Goal: Navigation & Orientation: Understand site structure

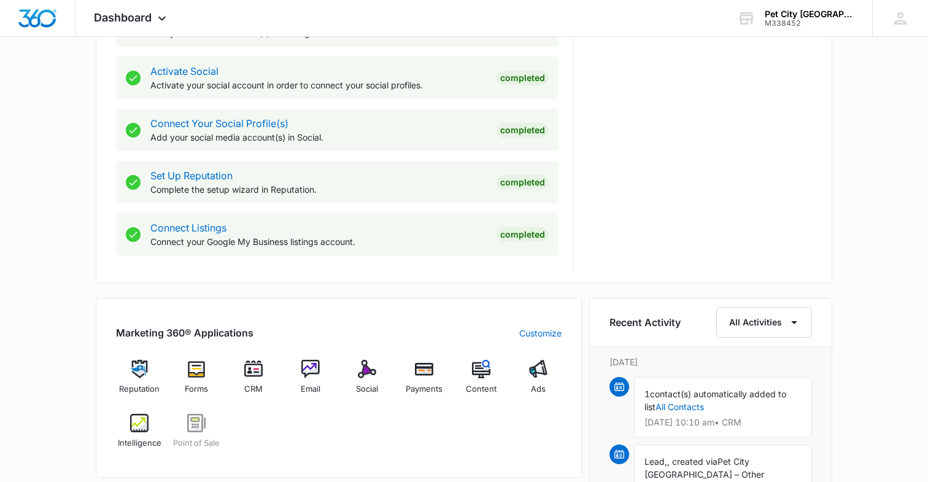
scroll to position [603, 0]
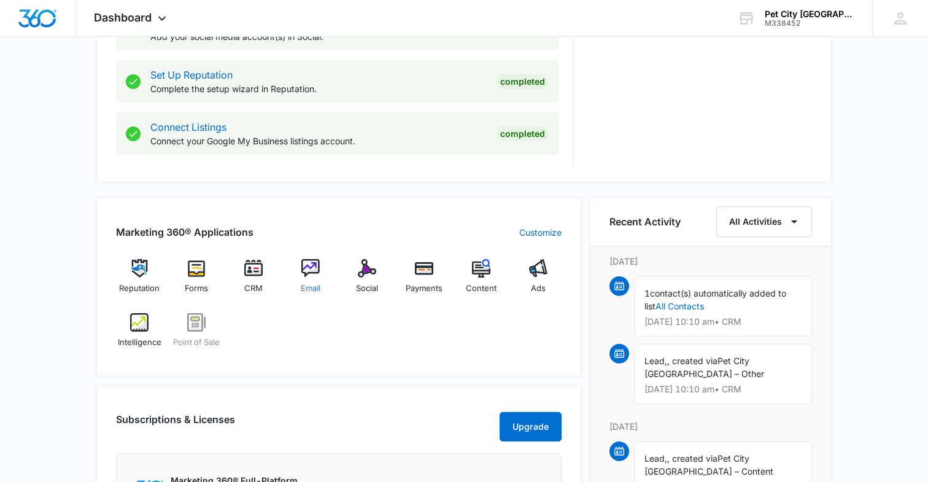
click at [311, 296] on div "Email" at bounding box center [310, 281] width 47 height 44
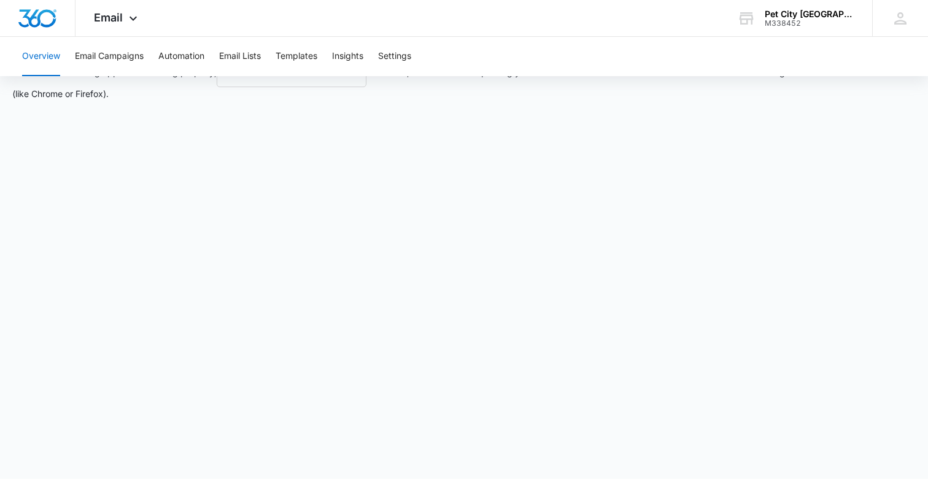
scroll to position [28, 0]
click at [126, 70] on button "Email Campaigns" at bounding box center [109, 56] width 69 height 39
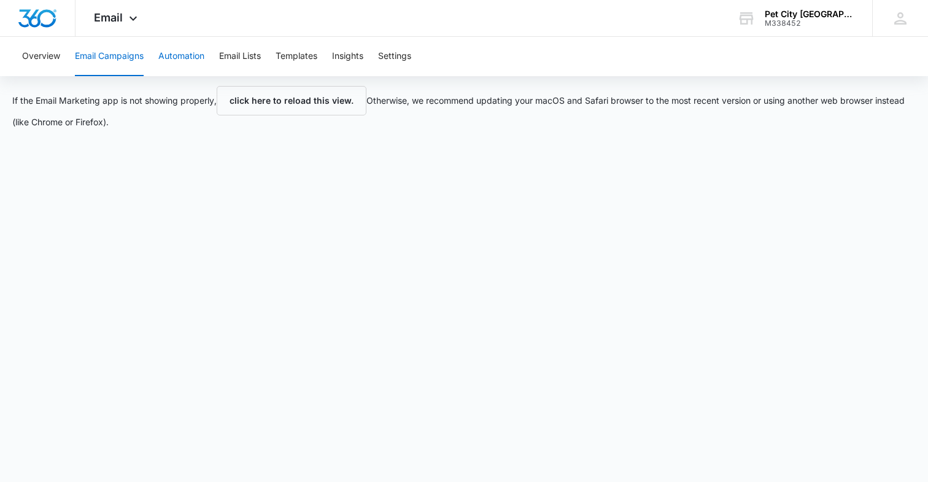
click at [186, 60] on button "Automation" at bounding box center [181, 56] width 46 height 39
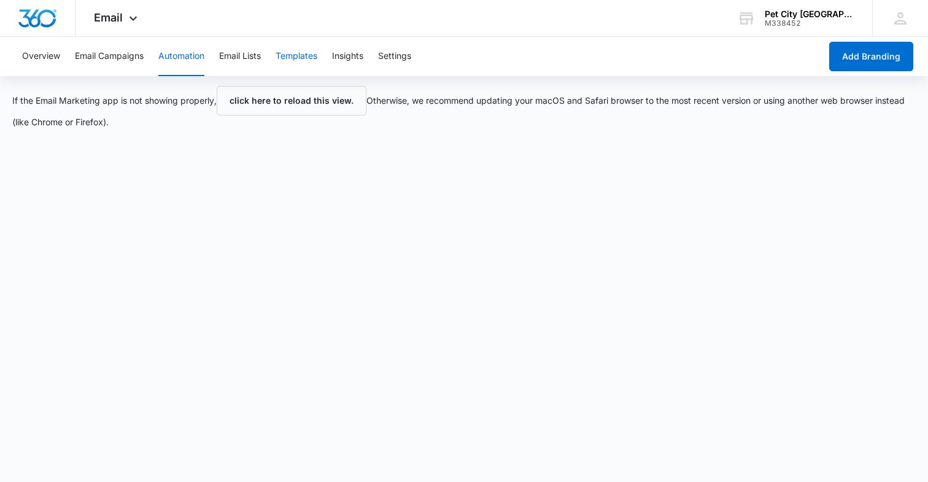
click at [290, 51] on button "Templates" at bounding box center [297, 56] width 42 height 39
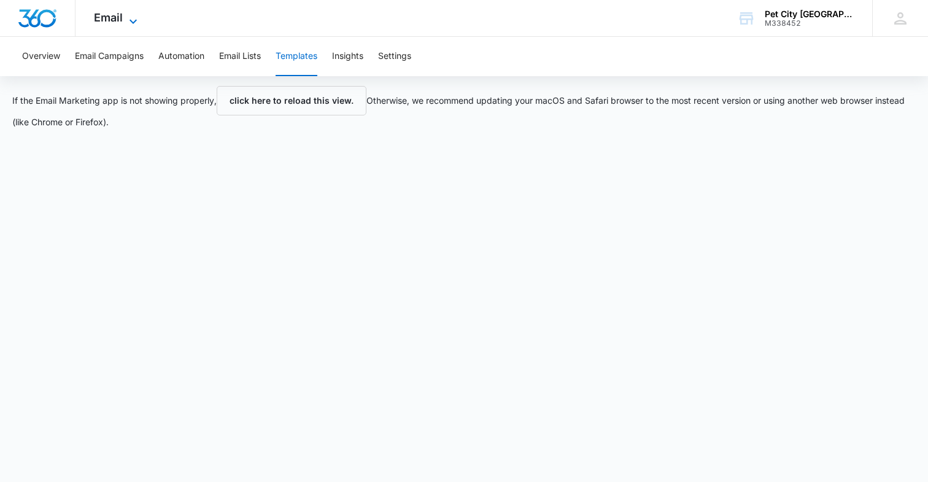
click at [128, 17] on icon at bounding box center [133, 21] width 15 height 15
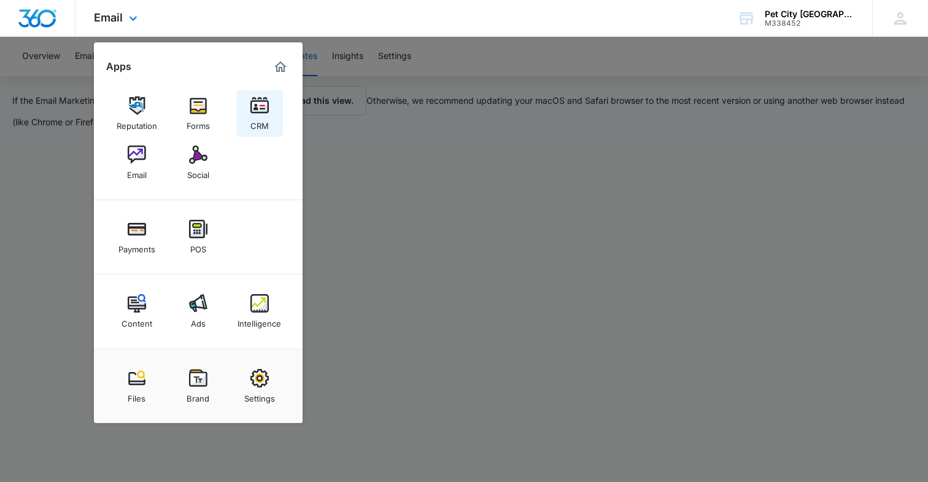
click at [259, 126] on div "CRM" at bounding box center [259, 123] width 18 height 16
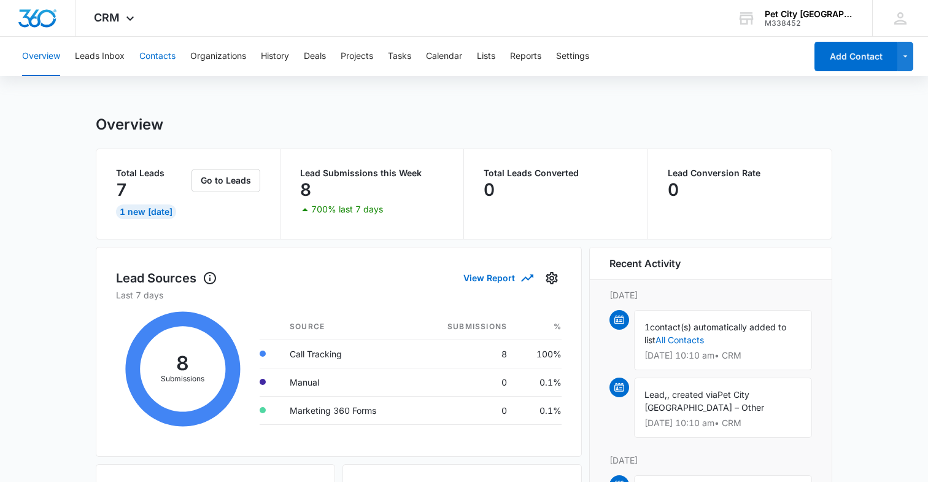
click at [151, 72] on button "Contacts" at bounding box center [157, 56] width 36 height 39
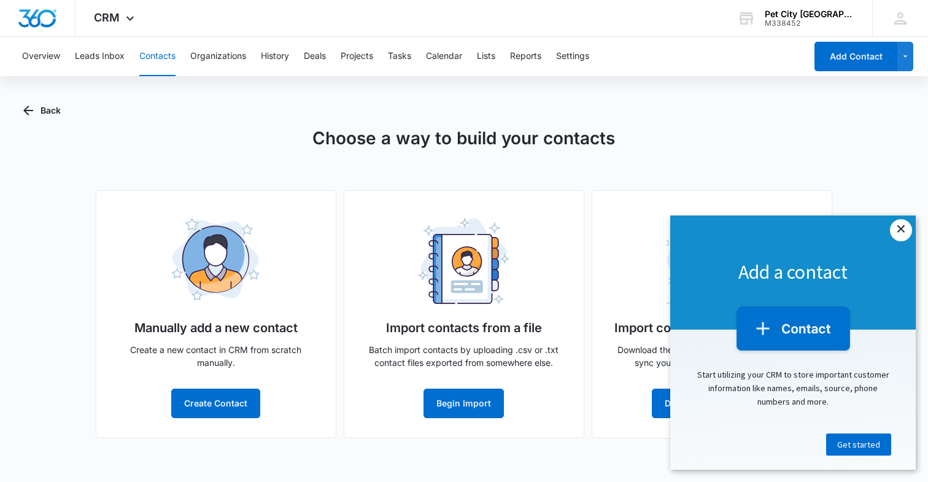
click at [892, 236] on link "×" at bounding box center [901, 230] width 22 height 22
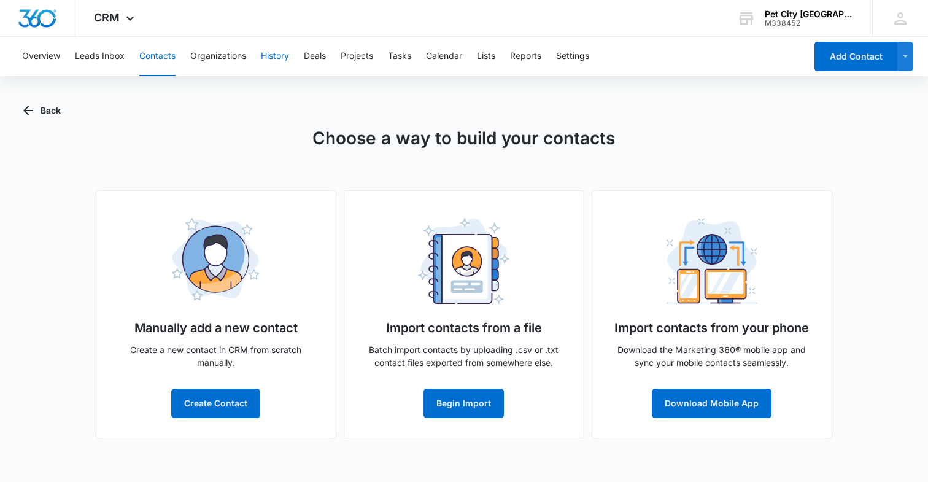
click at [263, 58] on button "History" at bounding box center [275, 56] width 28 height 39
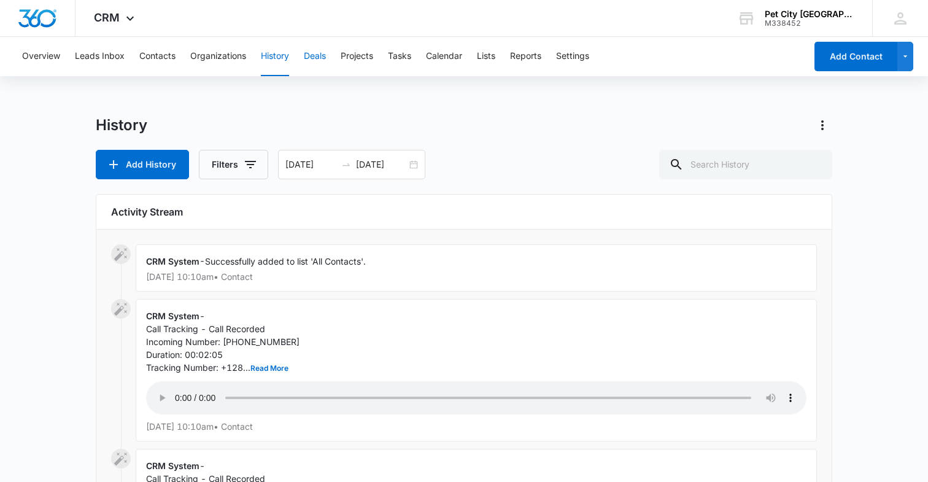
click at [317, 54] on button "Deals" at bounding box center [315, 56] width 22 height 39
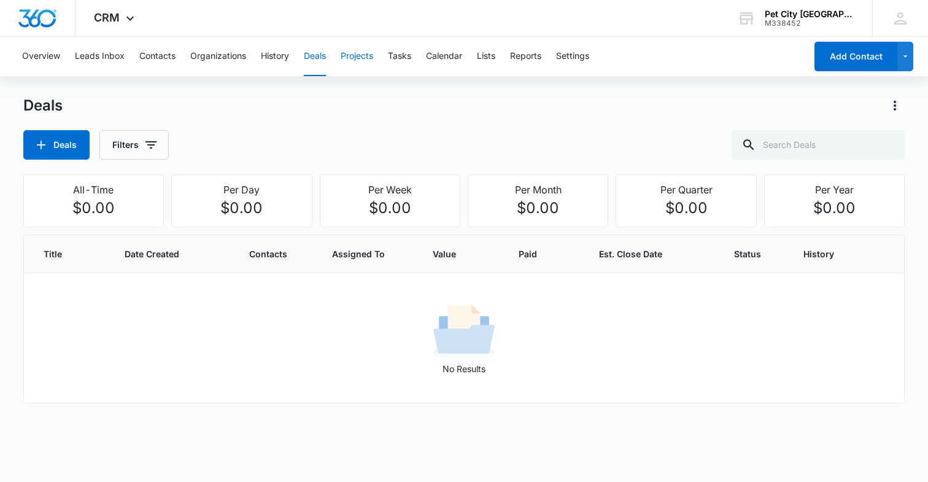
click at [365, 62] on button "Projects" at bounding box center [357, 56] width 33 height 39
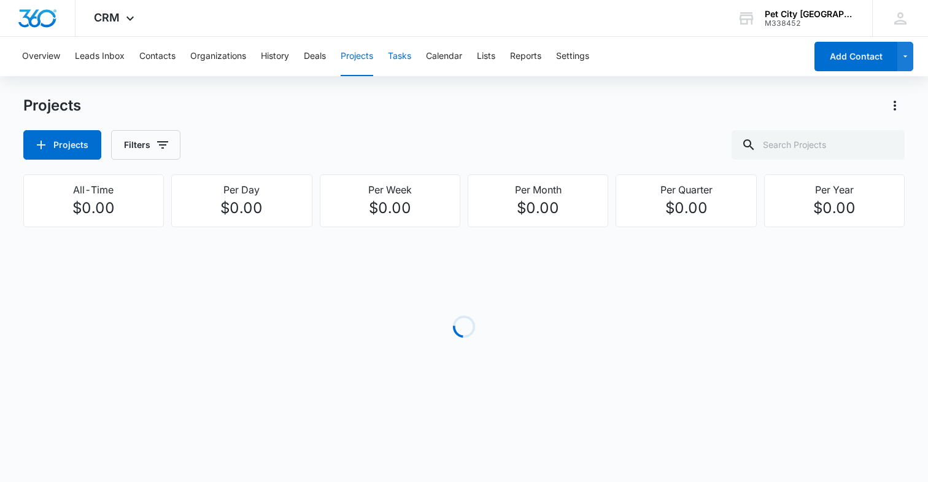
click at [404, 58] on button "Tasks" at bounding box center [399, 56] width 23 height 39
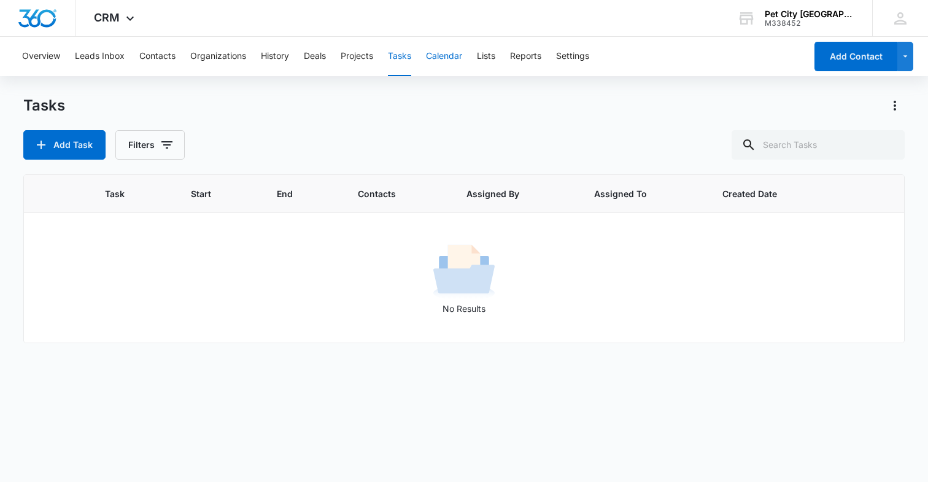
click at [434, 60] on button "Calendar" at bounding box center [444, 56] width 36 height 39
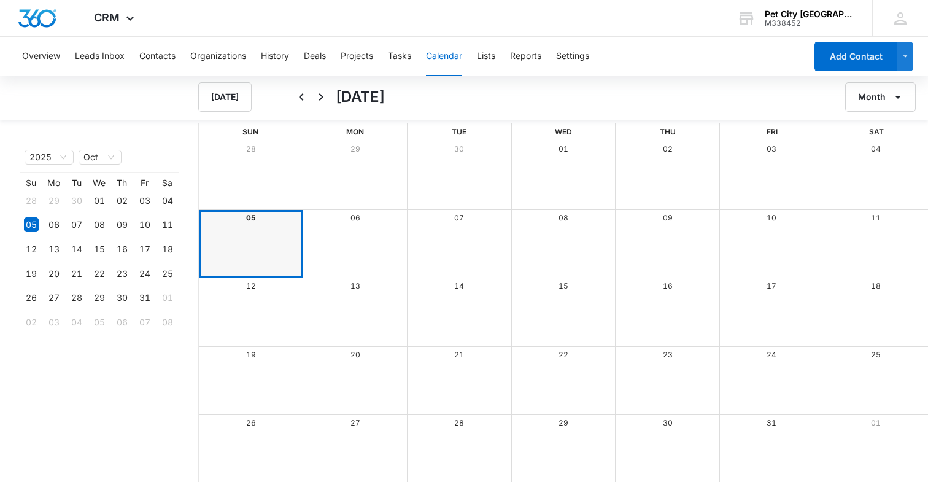
click at [479, 60] on div "Overview Leads Inbox Contacts Organizations History Deals Projects Tasks Calend…" at bounding box center [410, 56] width 791 height 39
click at [485, 60] on button "Lists" at bounding box center [486, 56] width 18 height 39
